Goal: Task Accomplishment & Management: Manage account settings

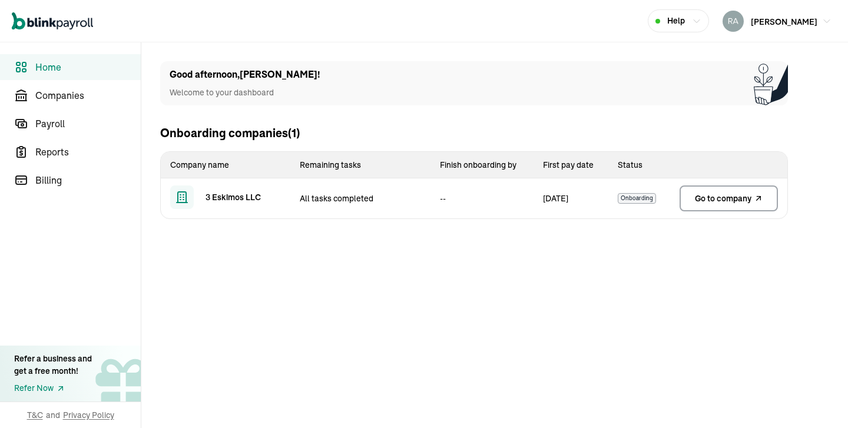
click at [724, 203] on span "Go to company" at bounding box center [723, 199] width 57 height 12
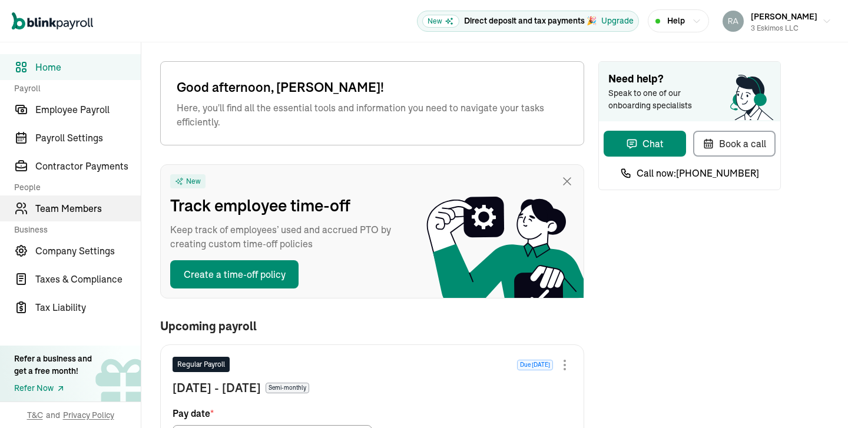
click at [71, 213] on span "Team Members" at bounding box center [87, 208] width 105 height 14
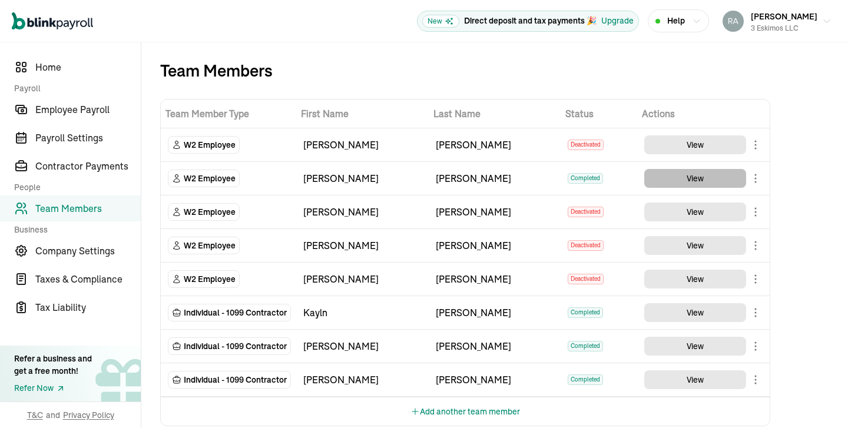
click at [726, 177] on button "View" at bounding box center [696, 178] width 102 height 19
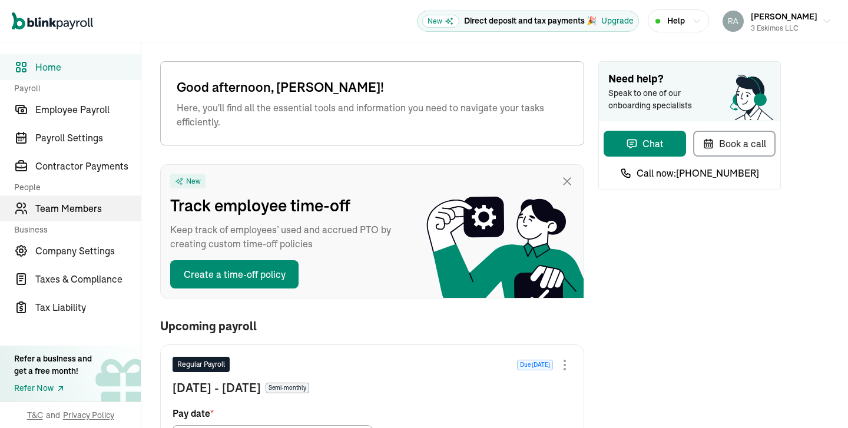
click at [71, 213] on span "Team Members" at bounding box center [87, 208] width 105 height 14
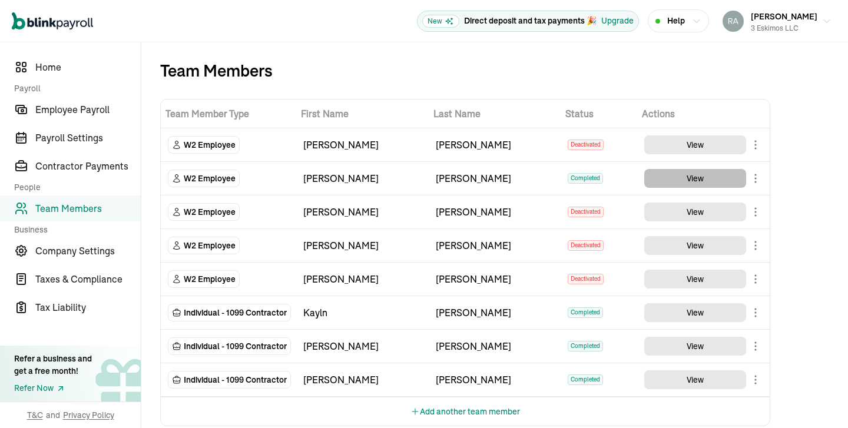
click at [726, 177] on button "View" at bounding box center [696, 178] width 102 height 19
